Goal: Find contact information: Find contact information

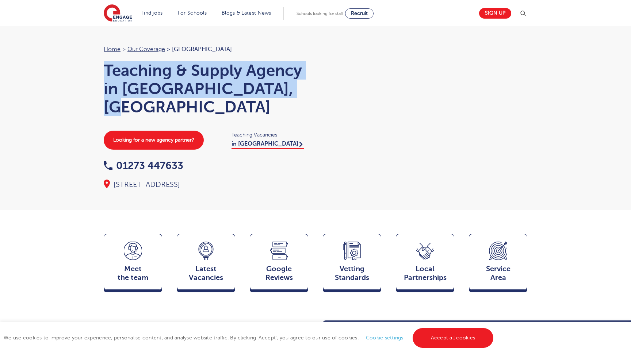
drag, startPoint x: 172, startPoint y: 109, endPoint x: 103, endPoint y: 71, distance: 79.1
click at [103, 71] on div "Home > Our coverage > Brighton Teaching & Supply Agency in [GEOGRAPHIC_DATA], […" at bounding box center [205, 117] width 219 height 145
click at [175, 111] on h1 "Teaching & Supply Agency in [GEOGRAPHIC_DATA], [GEOGRAPHIC_DATA]" at bounding box center [206, 88] width 205 height 55
drag, startPoint x: 188, startPoint y: 110, endPoint x: 105, endPoint y: 71, distance: 92.5
click at [105, 70] on h1 "Teaching & Supply Agency in [GEOGRAPHIC_DATA], [GEOGRAPHIC_DATA]" at bounding box center [206, 88] width 205 height 55
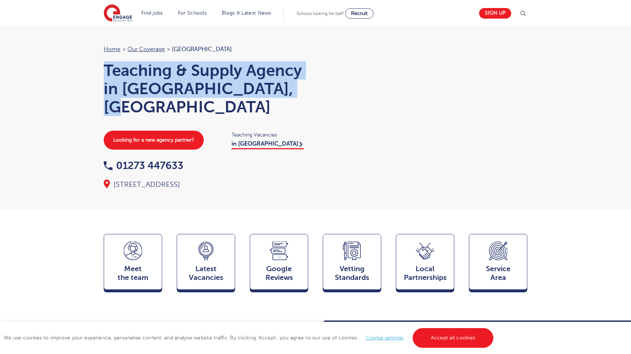
click at [105, 71] on h1 "Teaching & Supply Agency in [GEOGRAPHIC_DATA], [GEOGRAPHIC_DATA]" at bounding box center [206, 88] width 205 height 55
drag, startPoint x: 105, startPoint y: 69, endPoint x: 168, endPoint y: 111, distance: 75.6
click at [168, 111] on h1 "Teaching & Supply Agency in [GEOGRAPHIC_DATA], [GEOGRAPHIC_DATA]" at bounding box center [206, 88] width 205 height 55
click at [153, 111] on h1 "Teaching & Supply Agency in [GEOGRAPHIC_DATA], [GEOGRAPHIC_DATA]" at bounding box center [206, 88] width 205 height 55
drag, startPoint x: 171, startPoint y: 111, endPoint x: 102, endPoint y: 72, distance: 79.6
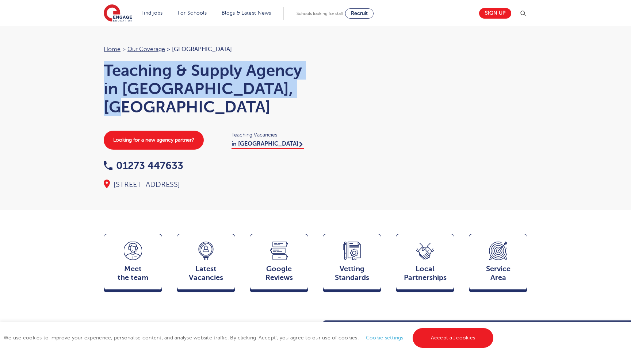
click at [102, 72] on div "Home > Our coverage > Brighton Teaching & Supply Agency in [GEOGRAPHIC_DATA], […" at bounding box center [205, 117] width 219 height 145
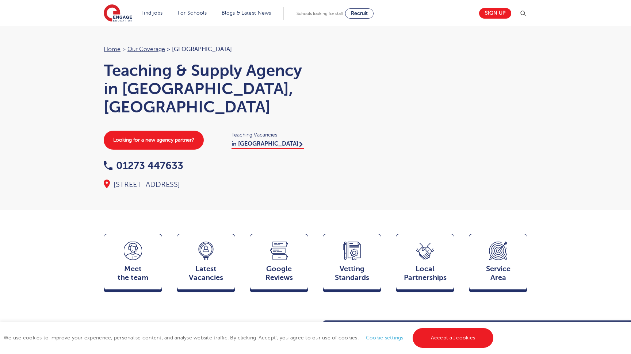
click at [107, 70] on h1 "Teaching & Supply Agency in [GEOGRAPHIC_DATA], [GEOGRAPHIC_DATA]" at bounding box center [206, 88] width 205 height 55
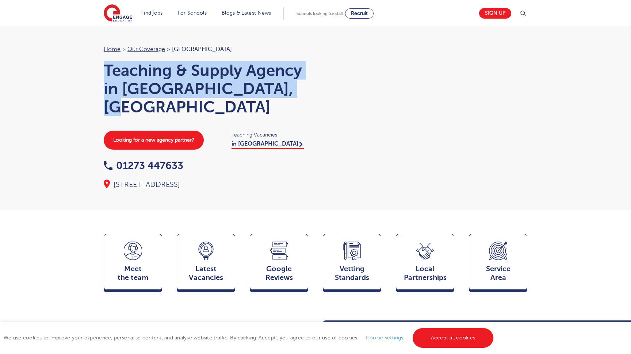
drag, startPoint x: 99, startPoint y: 65, endPoint x: 170, endPoint y: 115, distance: 86.8
click at [170, 116] on div "Home > Our coverage > Brighton Teaching & Supply Agency in [GEOGRAPHIC_DATA], […" at bounding box center [205, 117] width 219 height 145
click at [170, 115] on h1 "Teaching & Supply Agency in [GEOGRAPHIC_DATA], [GEOGRAPHIC_DATA]" at bounding box center [206, 88] width 205 height 55
drag, startPoint x: 185, startPoint y: 113, endPoint x: 98, endPoint y: 72, distance: 96.7
click at [98, 71] on div "Home > Our coverage > Brighton Teaching & Supply Agency in [GEOGRAPHIC_DATA], […" at bounding box center [205, 117] width 219 height 145
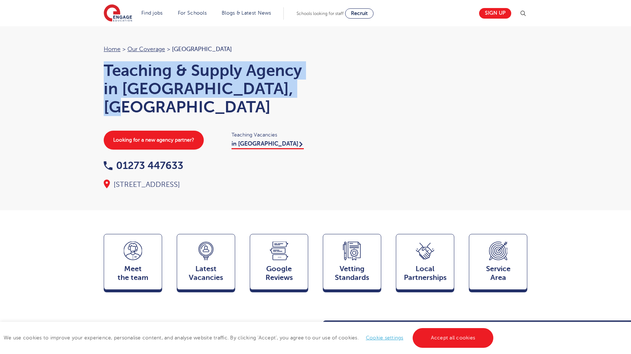
click at [98, 72] on div "Home > Our coverage > Brighton Teaching & Supply Agency in [GEOGRAPHIC_DATA], […" at bounding box center [205, 117] width 219 height 145
drag, startPoint x: 102, startPoint y: 68, endPoint x: 169, endPoint y: 109, distance: 78.4
click at [169, 109] on div "Home > Our coverage > Brighton Teaching & Supply Agency in [GEOGRAPHIC_DATA], […" at bounding box center [205, 117] width 219 height 145
click at [169, 109] on h1 "Teaching & Supply Agency in [GEOGRAPHIC_DATA], [GEOGRAPHIC_DATA]" at bounding box center [206, 88] width 205 height 55
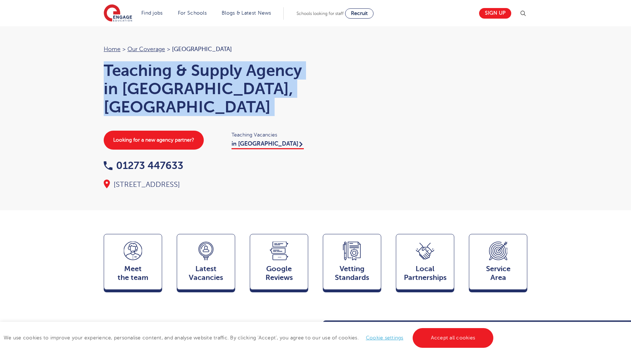
drag, startPoint x: 169, startPoint y: 109, endPoint x: 101, endPoint y: 65, distance: 81.0
click at [101, 65] on div "Home > Our coverage > Brighton Teaching & Supply Agency in [GEOGRAPHIC_DATA], […" at bounding box center [205, 117] width 219 height 145
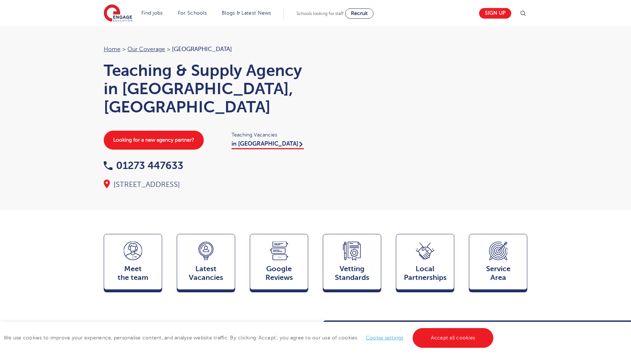
scroll to position [27, 0]
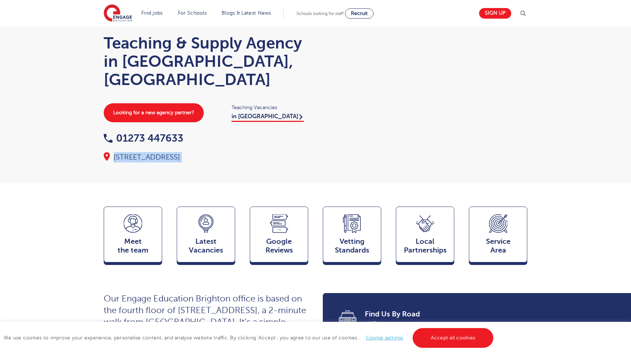
drag, startPoint x: 321, startPoint y: 160, endPoint x: 128, endPoint y: 145, distance: 194.2
click at [128, 145] on div "Home > Our coverage > Brighton Teaching & Supply Agency in [GEOGRAPHIC_DATA], […" at bounding box center [315, 89] width 438 height 145
click at [284, 151] on div "01273 447633 [STREET_ADDRESS]" at bounding box center [206, 147] width 205 height 29
drag, startPoint x: 321, startPoint y: 151, endPoint x: 143, endPoint y: 132, distance: 178.9
click at [143, 132] on div "Home > Our coverage > Brighton Teaching & Supply Agency in [GEOGRAPHIC_DATA], […" at bounding box center [315, 89] width 438 height 145
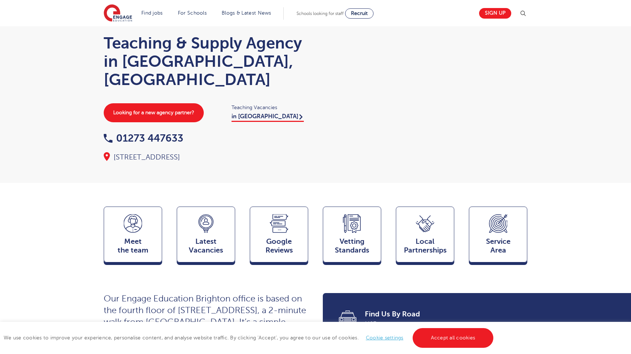
click at [354, 122] on div at bounding box center [425, 83] width 205 height 132
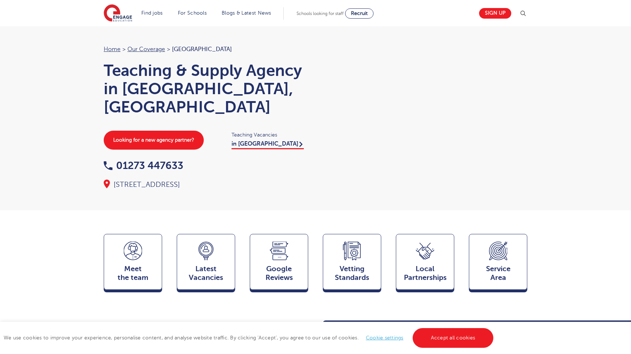
scroll to position [0, 0]
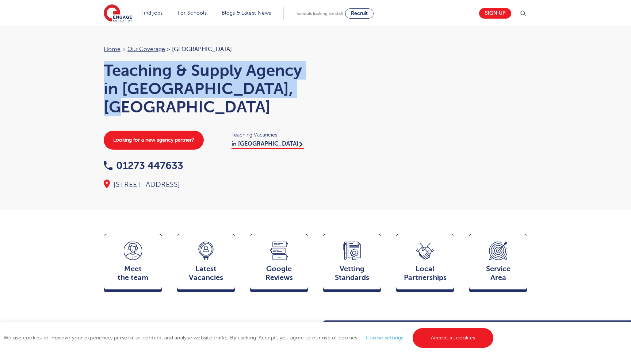
drag, startPoint x: 103, startPoint y: 68, endPoint x: 172, endPoint y: 112, distance: 81.9
click at [172, 112] on div "Home > Our coverage > Brighton Teaching & Supply Agency in [GEOGRAPHIC_DATA], […" at bounding box center [205, 117] width 219 height 145
click at [172, 112] on h1 "Teaching & Supply Agency in [GEOGRAPHIC_DATA], [GEOGRAPHIC_DATA]" at bounding box center [206, 88] width 205 height 55
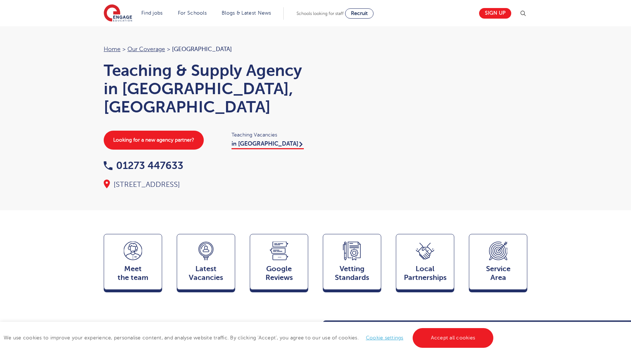
click at [147, 112] on h1 "Teaching & Supply Agency in [GEOGRAPHIC_DATA], [GEOGRAPHIC_DATA]" at bounding box center [206, 88] width 205 height 55
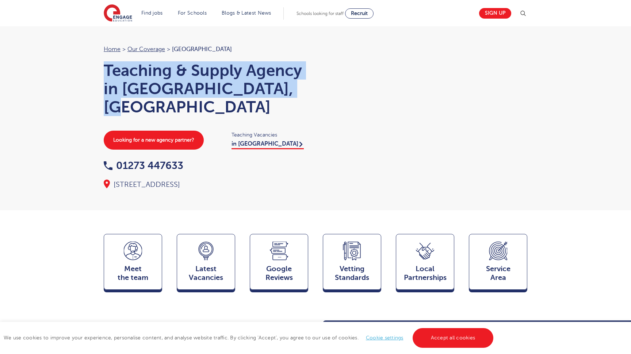
drag, startPoint x: 174, startPoint y: 110, endPoint x: 102, endPoint y: 58, distance: 88.3
click at [102, 58] on div "Home > Our coverage > Brighton Teaching & Supply Agency in [GEOGRAPHIC_DATA], […" at bounding box center [205, 117] width 219 height 145
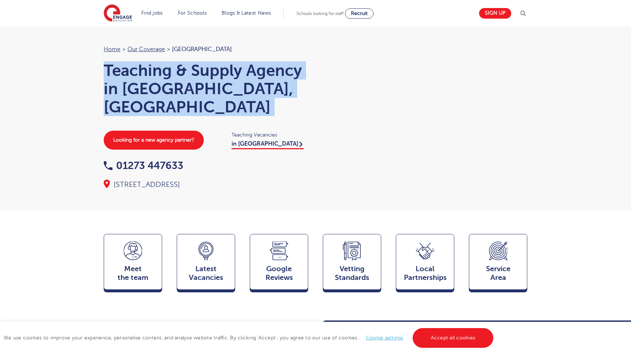
drag, startPoint x: 106, startPoint y: 66, endPoint x: 181, endPoint y: 117, distance: 91.1
click at [181, 117] on div "Home > Our coverage > Brighton Teaching & Supply Agency in [GEOGRAPHIC_DATA], […" at bounding box center [205, 117] width 219 height 145
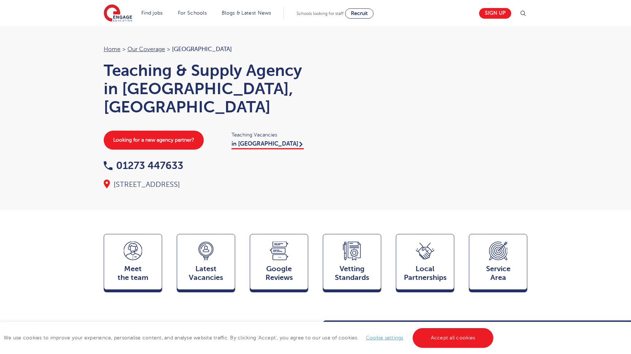
click at [181, 117] on div "Home > Our coverage > Brighton Teaching & Supply Agency in [GEOGRAPHIC_DATA], […" at bounding box center [205, 117] width 219 height 145
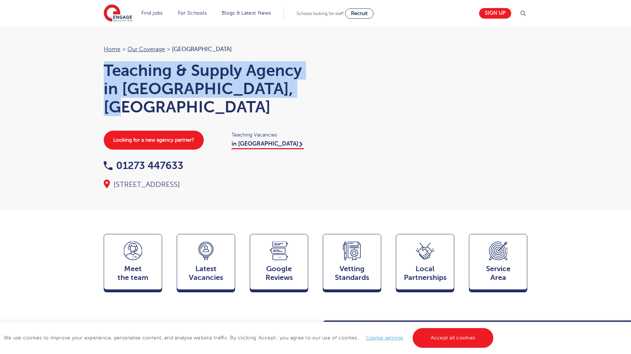
drag, startPoint x: 179, startPoint y: 113, endPoint x: 105, endPoint y: 70, distance: 85.9
click at [105, 70] on h1 "Teaching & Supply Agency in [GEOGRAPHIC_DATA], [GEOGRAPHIC_DATA]" at bounding box center [206, 88] width 205 height 55
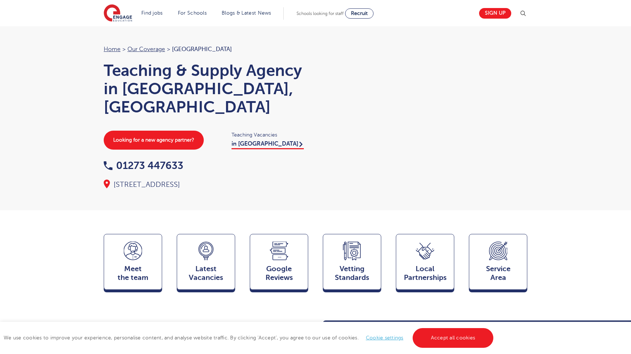
click at [522, 131] on div at bounding box center [425, 111] width 205 height 132
click at [450, 6] on section "Find jobs All vacancies We have one of the UK's largest database. and with hund…" at bounding box center [289, 13] width 371 height 27
